Goal: Navigation & Orientation: Go to known website

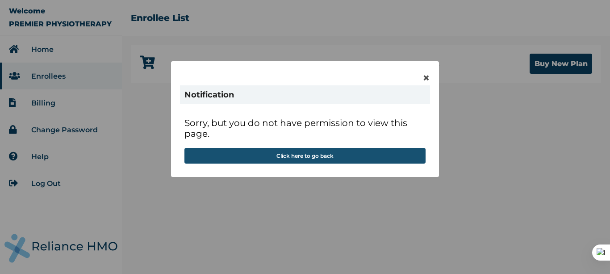
click at [322, 158] on button "Click here to go back" at bounding box center [304, 156] width 241 height 16
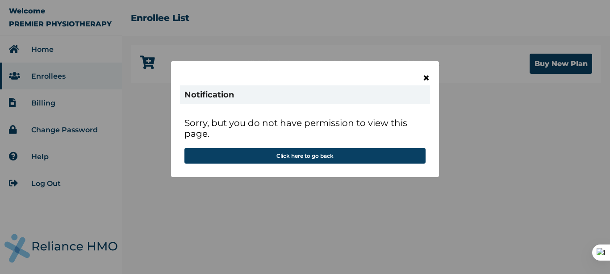
click at [428, 75] on span "×" at bounding box center [427, 77] width 8 height 15
click at [423, 77] on span "×" at bounding box center [427, 77] width 8 height 15
click at [424, 78] on span "×" at bounding box center [427, 77] width 8 height 15
